Goal: Use online tool/utility: Utilize a website feature to perform a specific function

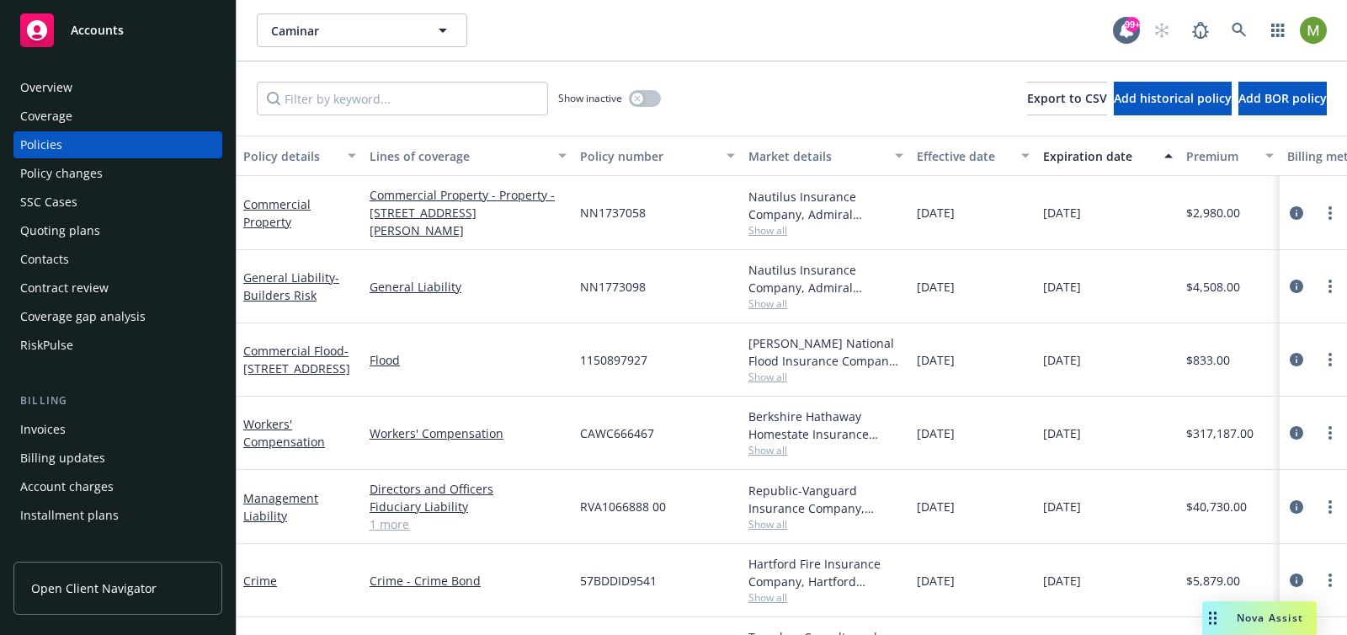
click at [1256, 605] on div "Nova Assist" at bounding box center [1260, 618] width 115 height 34
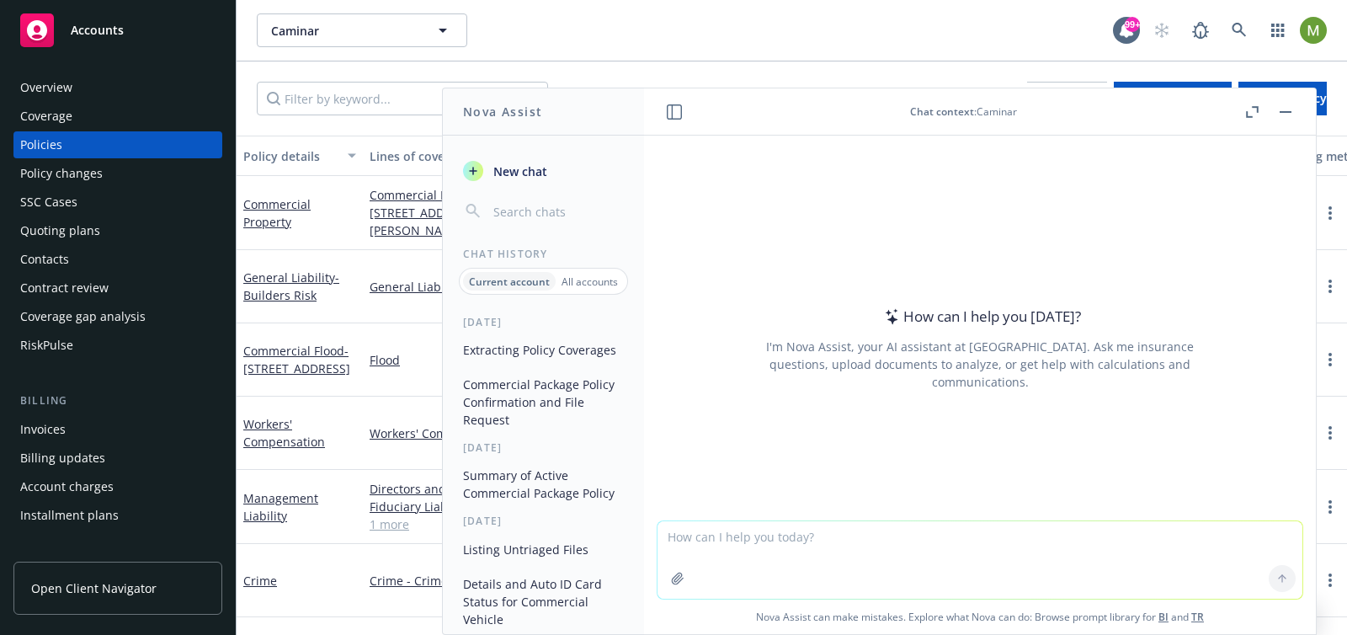
click at [518, 364] on button "Extracting Policy Coverages" at bounding box center [543, 350] width 174 height 28
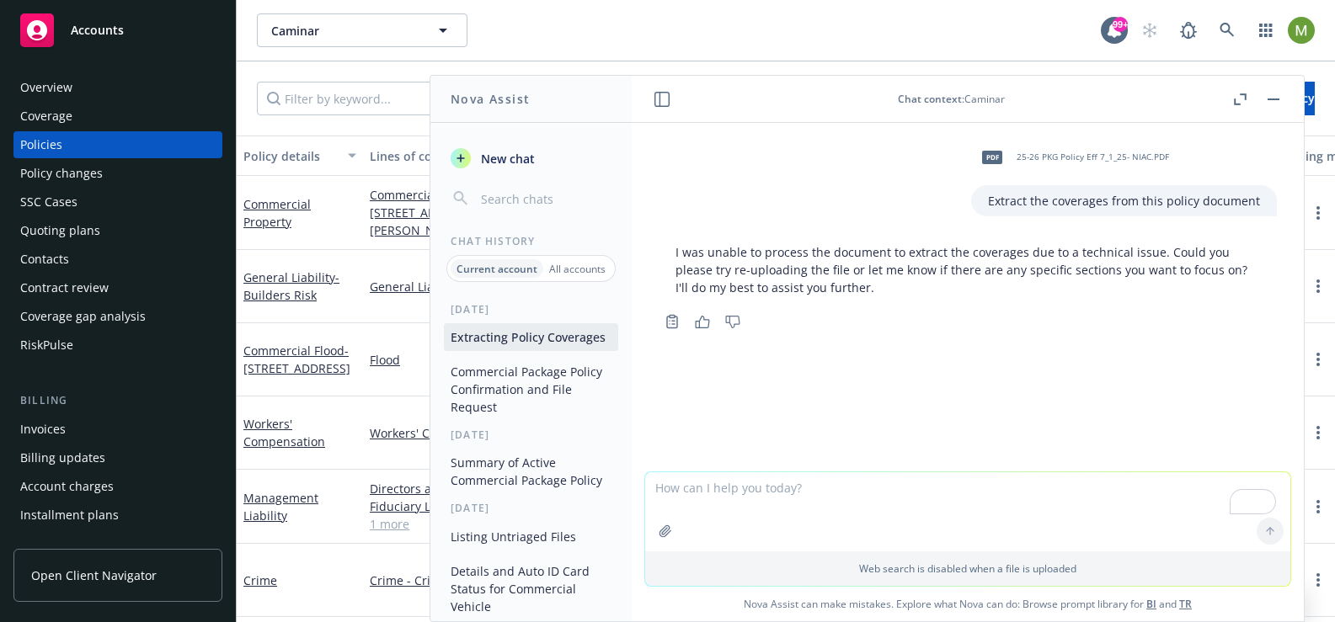
drag, startPoint x: 1260, startPoint y: 213, endPoint x: 1166, endPoint y: 214, distance: 93.5
click at [1166, 214] on div "Extract the coverages from this policy document" at bounding box center [1124, 200] width 306 height 31
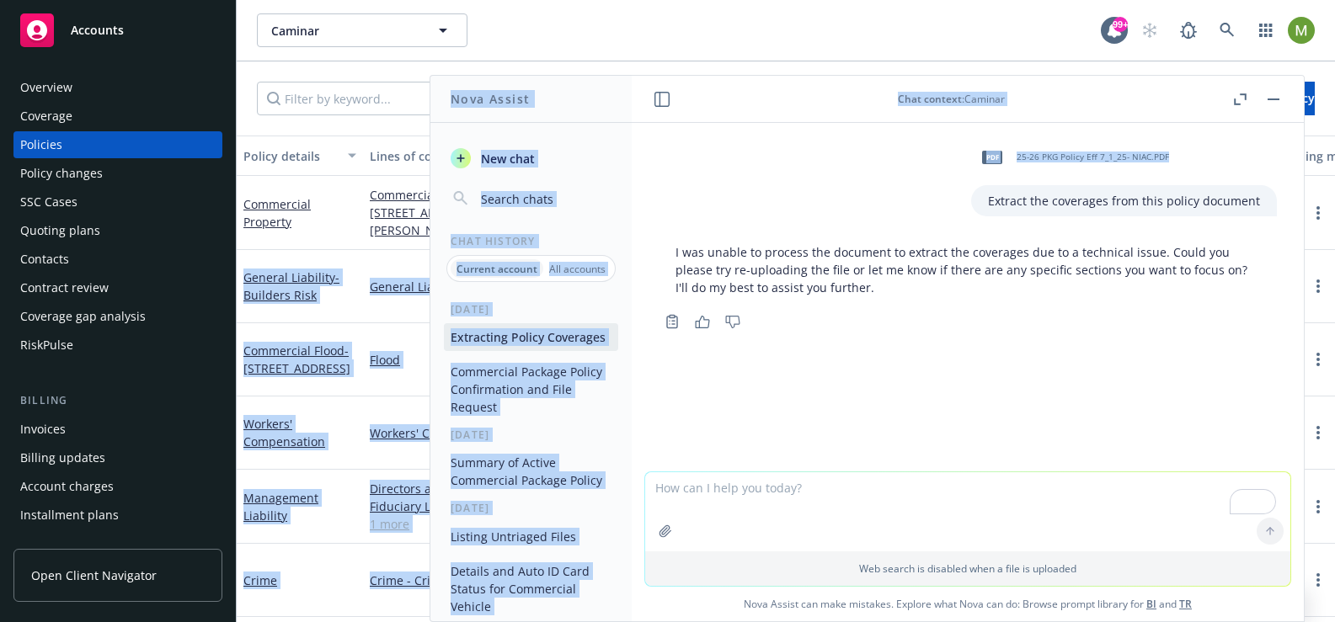
drag, startPoint x: 983, startPoint y: 200, endPoint x: 1307, endPoint y: 196, distance: 324.2
click at [1307, 196] on body "Accounts Overview Coverage Policies Policy changes SSC Cases Quoting plans Cont…" at bounding box center [667, 311] width 1335 height 622
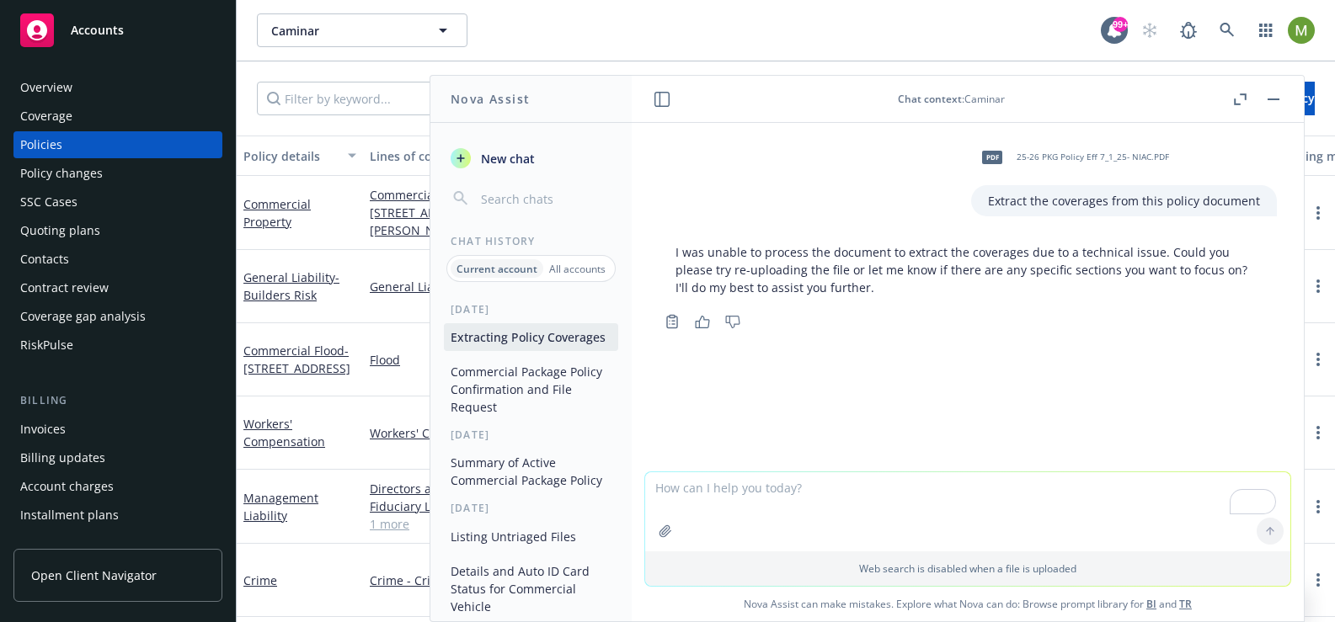
click at [1054, 212] on div "Extract the coverages from this policy document" at bounding box center [1124, 200] width 306 height 31
drag, startPoint x: 979, startPoint y: 200, endPoint x: 1246, endPoint y: 199, distance: 267.0
click at [1246, 199] on div "Extract the coverages from this policy document" at bounding box center [1124, 200] width 306 height 31
copy p "Extract the coverages from this policy document"
click at [483, 157] on span "New chat" at bounding box center [505, 159] width 57 height 18
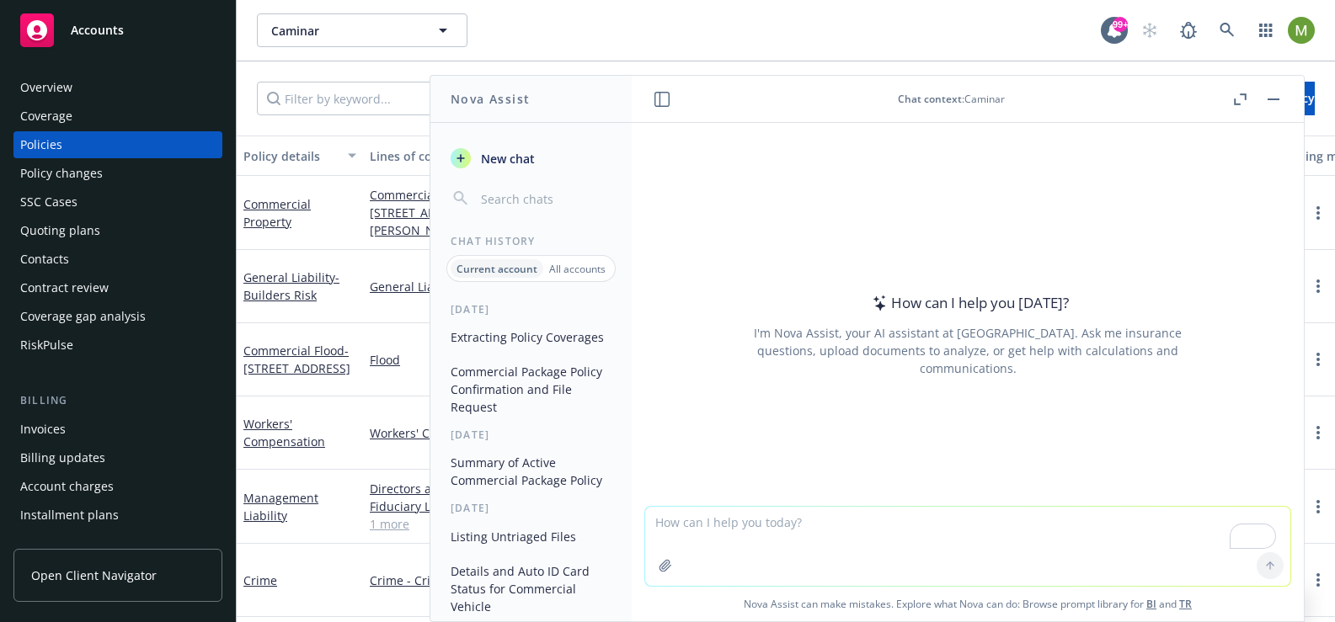
click at [660, 570] on icon "button" at bounding box center [665, 565] width 13 height 13
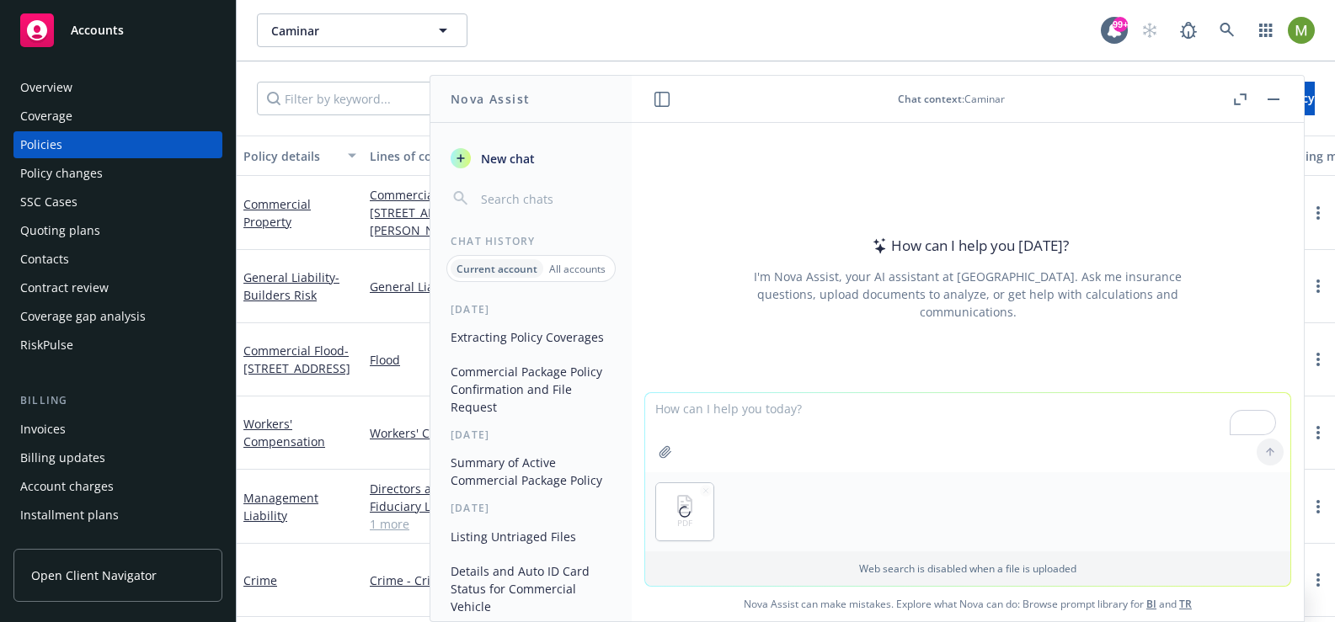
click at [707, 412] on textarea "To enrich screen reader interactions, please activate Accessibility in Grammarl…" at bounding box center [967, 432] width 645 height 79
paste textarea "Extract the coverages from this policy document"
type textarea "Extract the coverages from this policy document"
click at [1264, 456] on icon at bounding box center [1270, 452] width 12 height 12
